Goal: Information Seeking & Learning: Learn about a topic

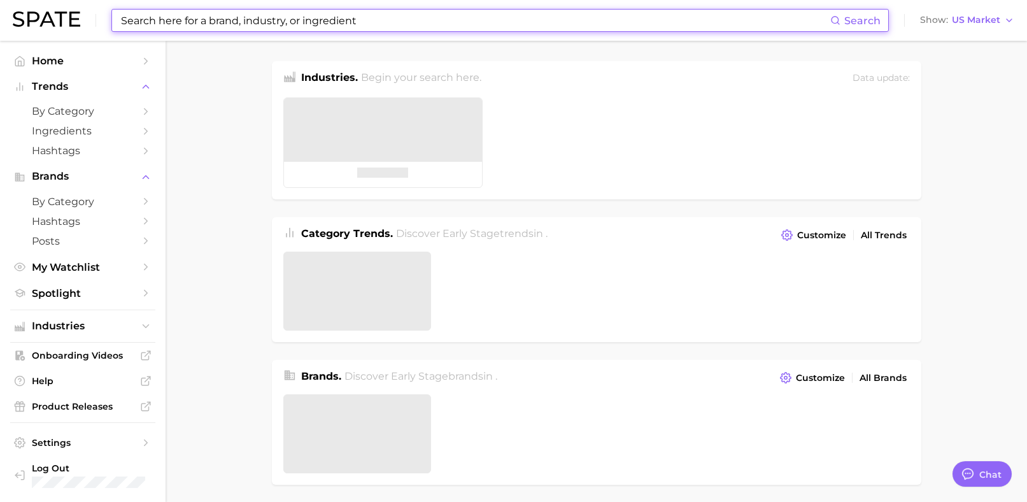
click at [368, 18] on input at bounding box center [475, 21] width 710 height 22
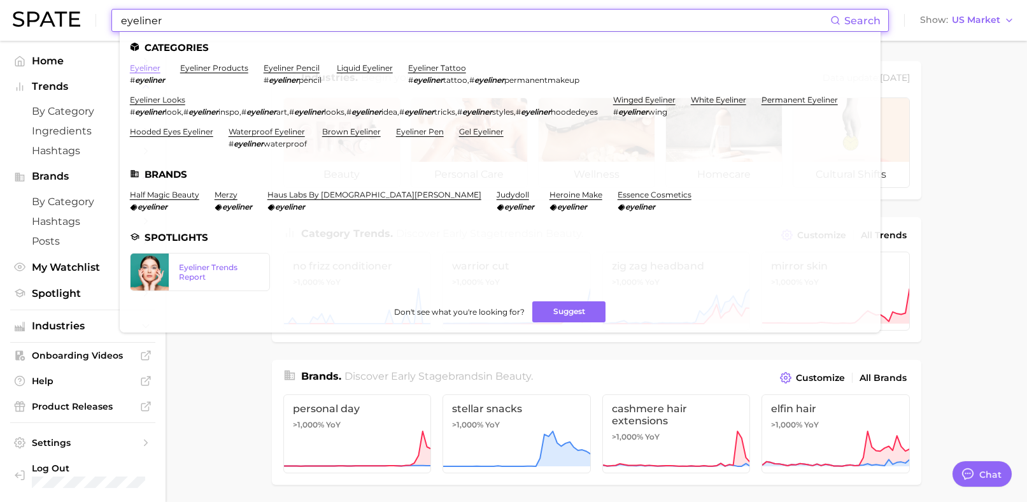
type input "eyeliner"
click at [130, 65] on link "eyeliner" at bounding box center [145, 68] width 31 height 10
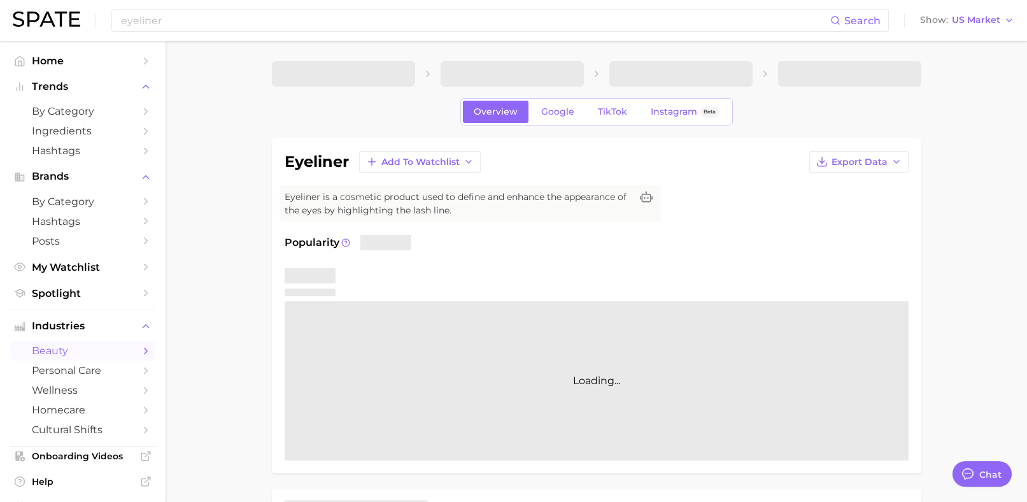
type textarea "x"
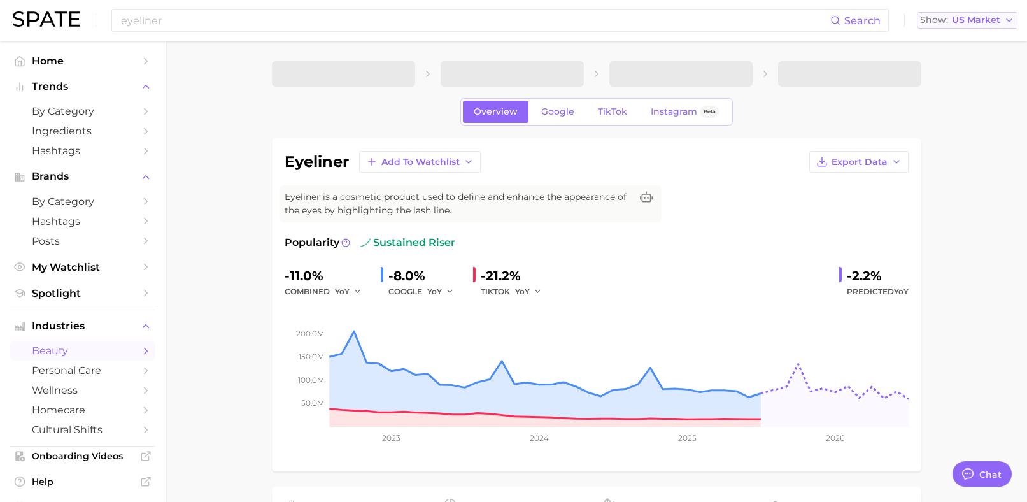
click at [966, 20] on span "US Market" at bounding box center [976, 20] width 48 height 7
click at [950, 113] on span "[GEOGRAPHIC_DATA]" at bounding box center [961, 109] width 99 height 11
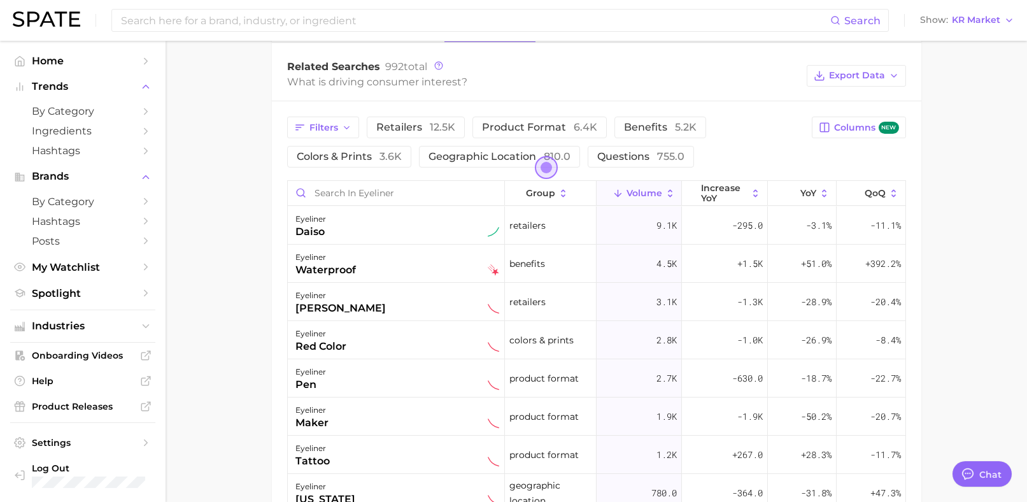
scroll to position [700, 0]
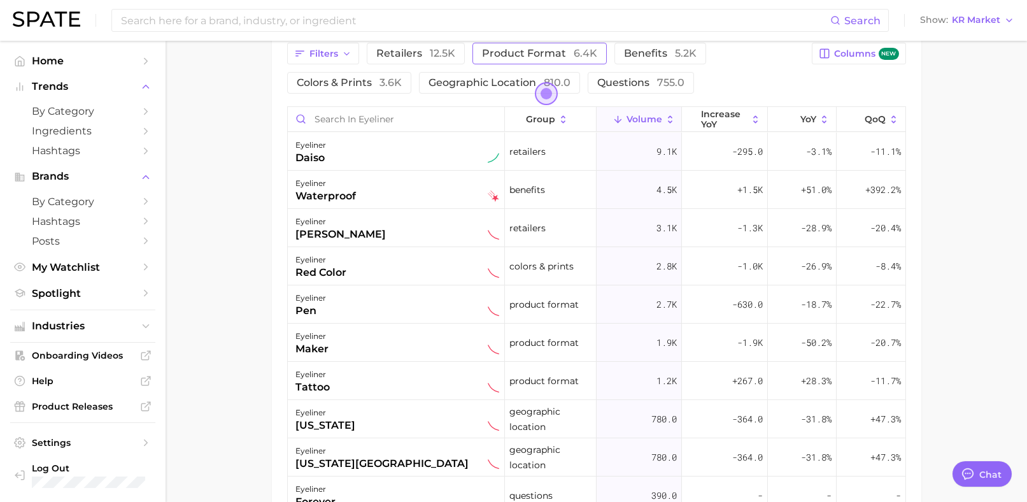
click at [496, 47] on span "product format 6.4k" at bounding box center [539, 53] width 115 height 12
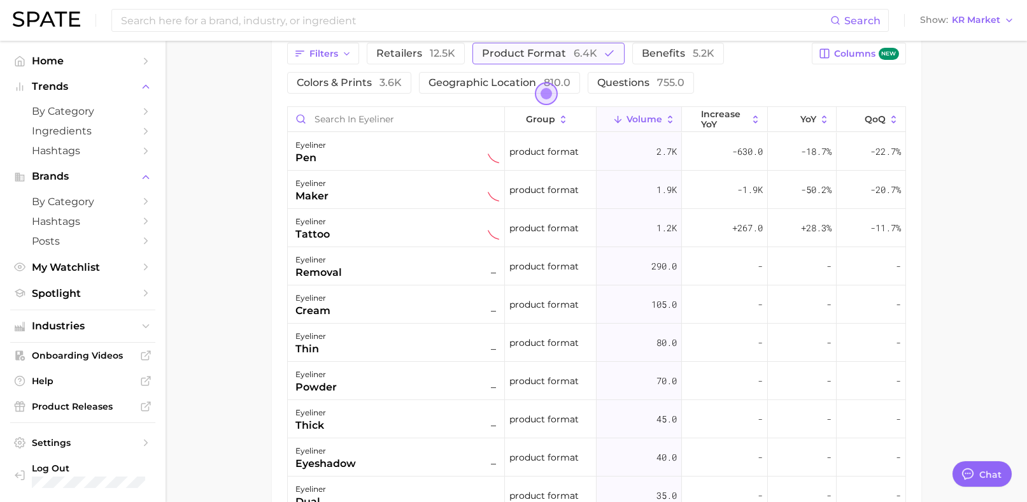
click at [592, 59] on button "product format 6.4k" at bounding box center [548, 54] width 152 height 22
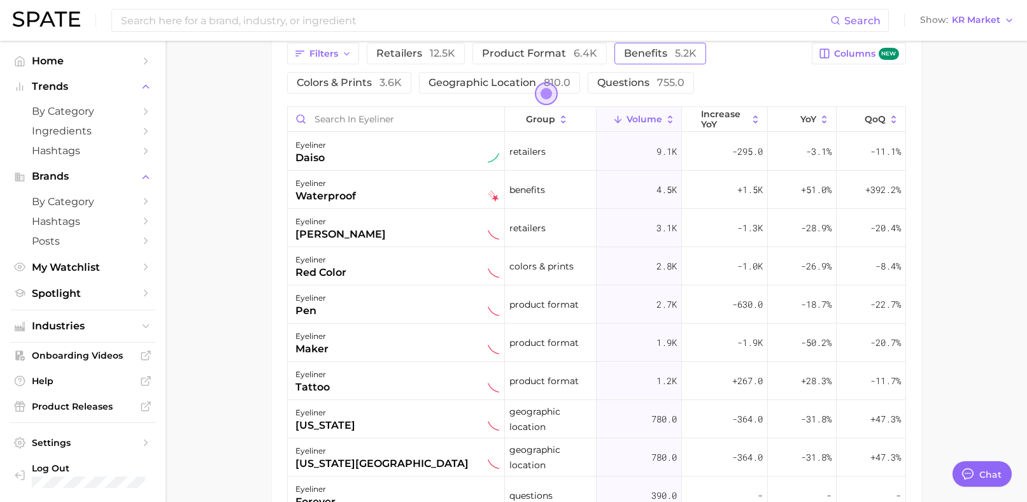
click at [657, 64] on button "benefits 5.2k" at bounding box center [660, 54] width 92 height 22
